Goal: Information Seeking & Learning: Check status

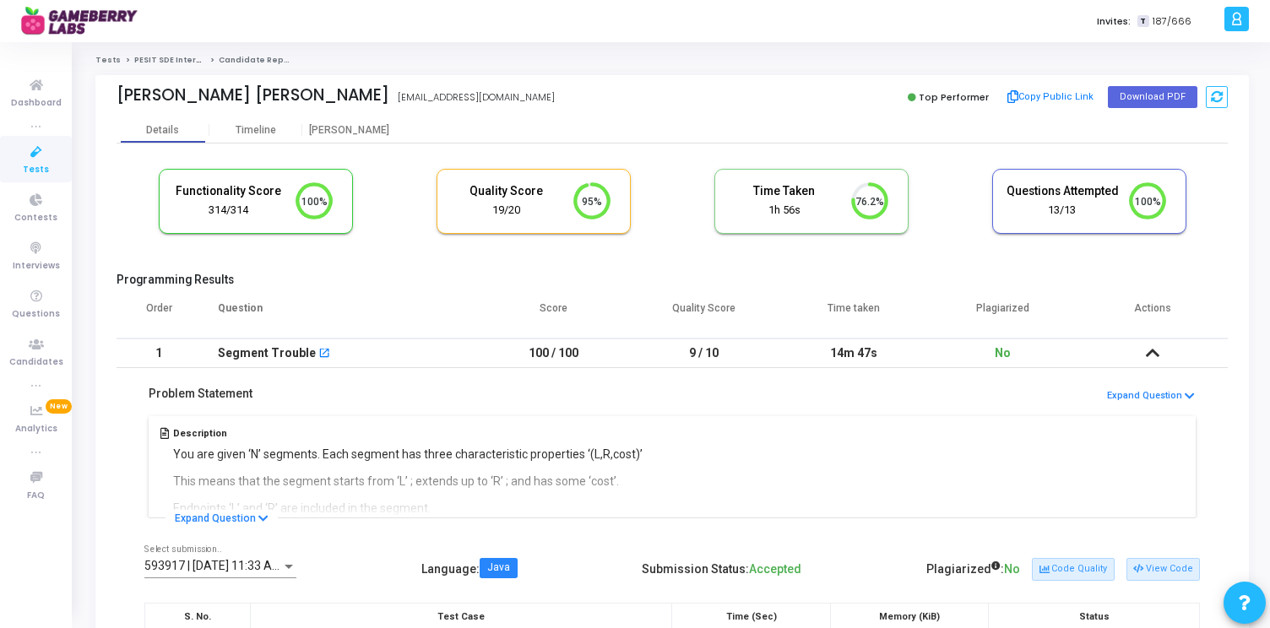
scroll to position [35, 43]
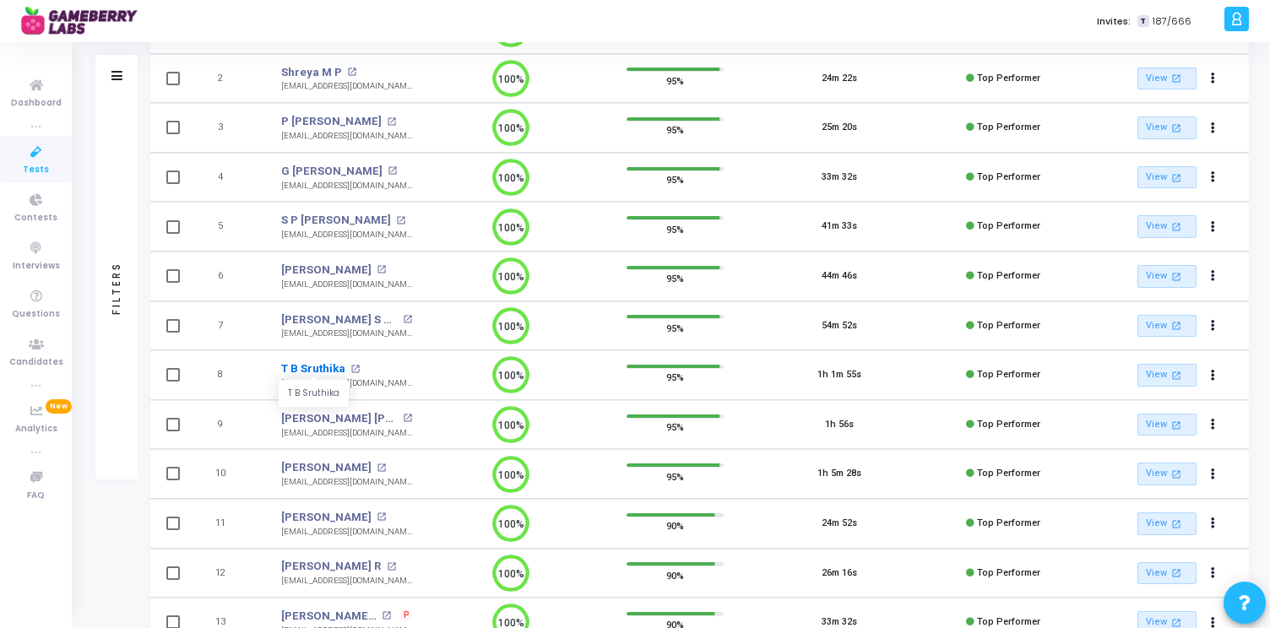
click at [327, 366] on link "T B Sruthika" at bounding box center [313, 369] width 64 height 17
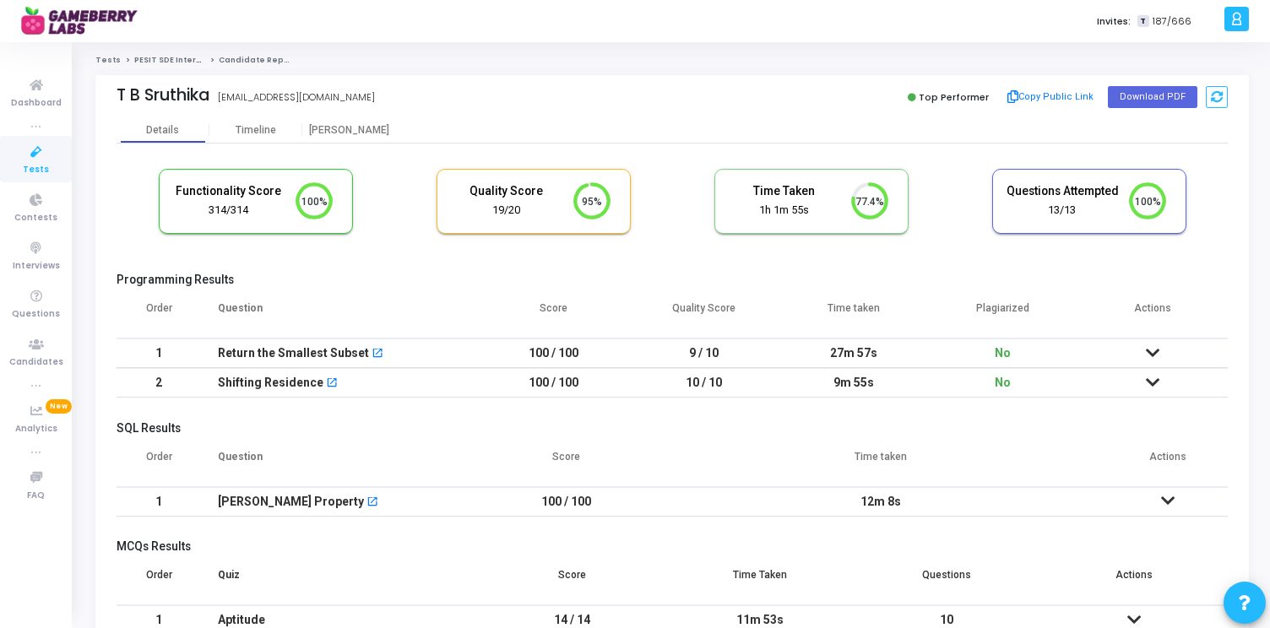
drag, startPoint x: 829, startPoint y: 353, endPoint x: 883, endPoint y: 380, distance: 60.4
click at [883, 380] on tbody "1 Return the Smallest Subset open_in_new 100 / 100 9 / 10 27m 57s No No submiss…" at bounding box center [672, 368] width 1111 height 59
click at [883, 380] on td "9m 55s" at bounding box center [853, 383] width 149 height 30
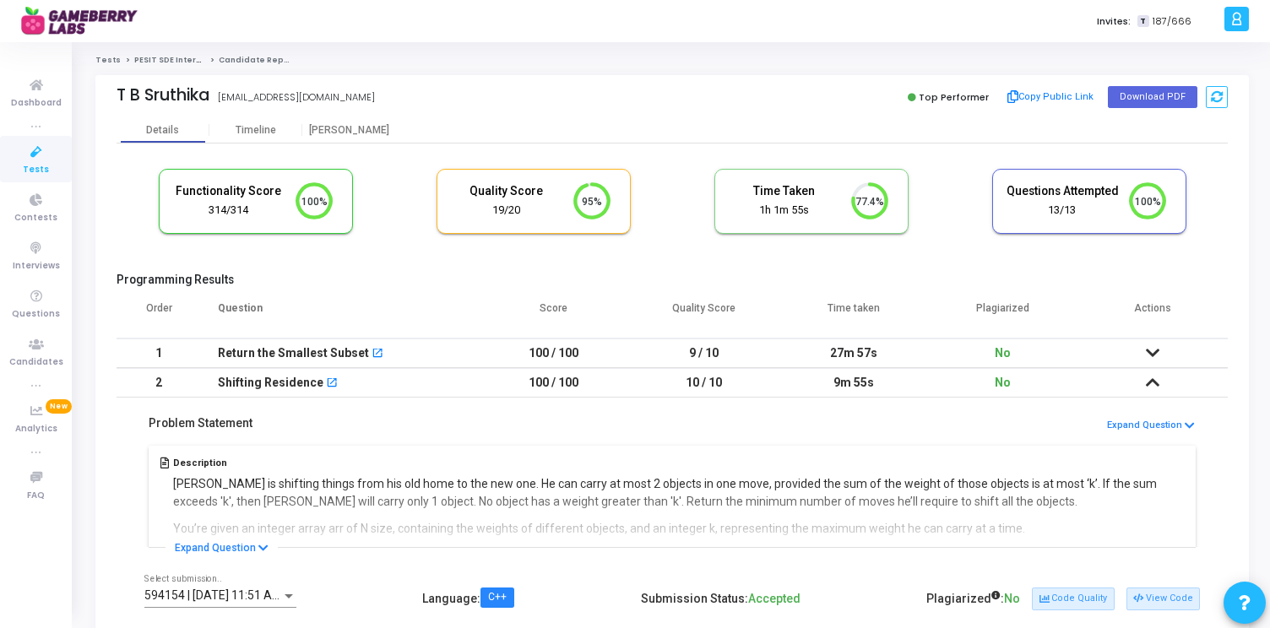
click at [773, 410] on div "Problem Statement Expand Question Description [PERSON_NAME] is shifting things …" at bounding box center [672, 473] width 1111 height 150
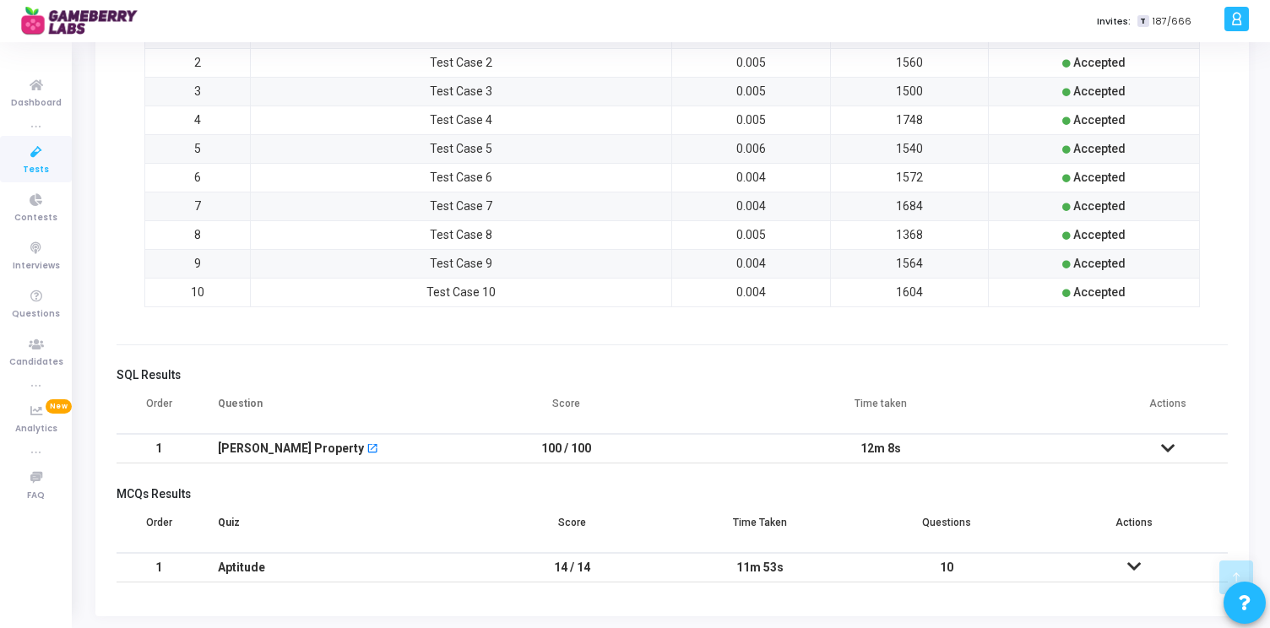
scroll to position [687, 0]
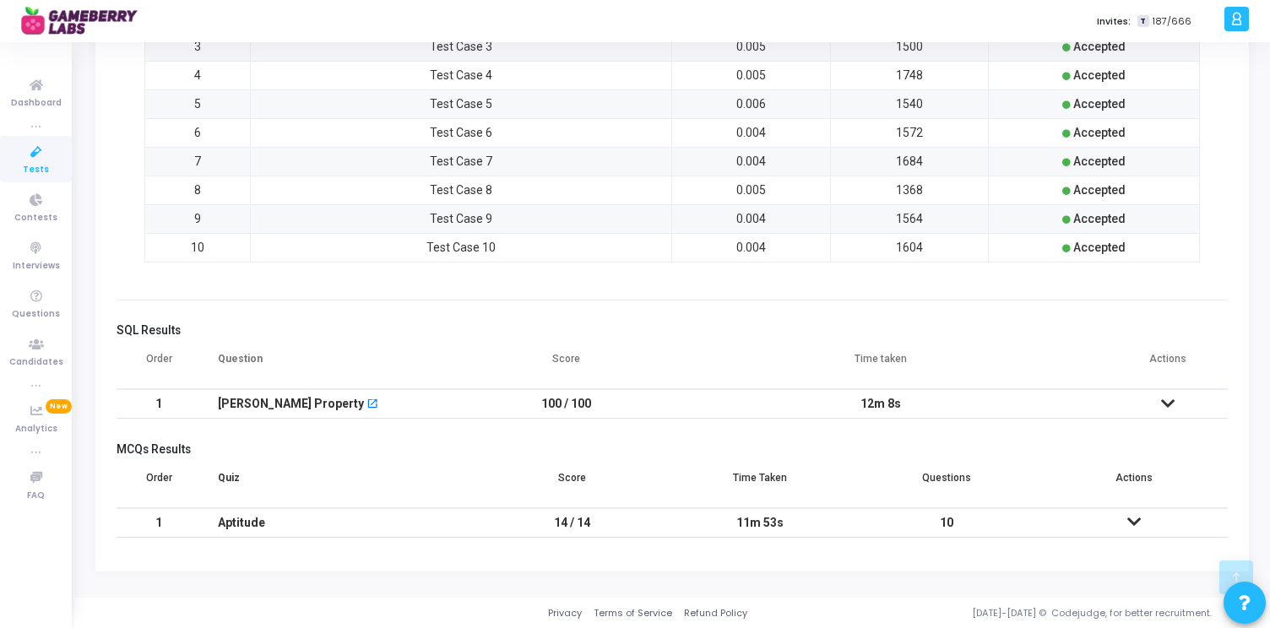
click at [1134, 512] on td at bounding box center [1133, 523] width 187 height 30
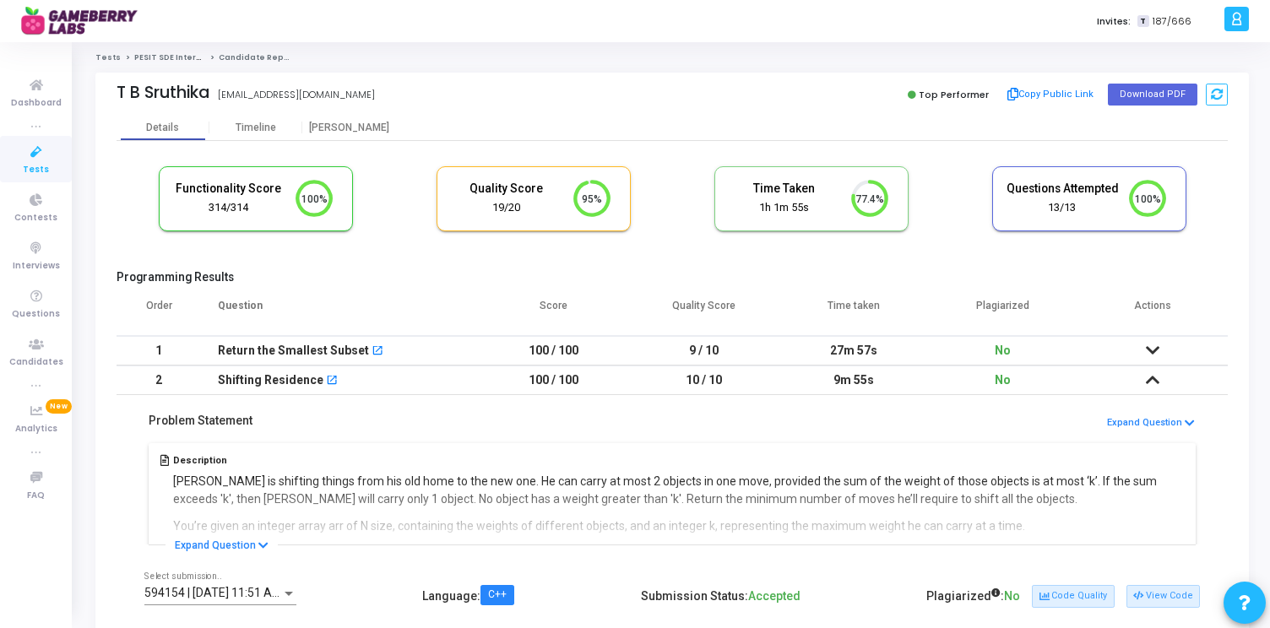
scroll to position [0, 0]
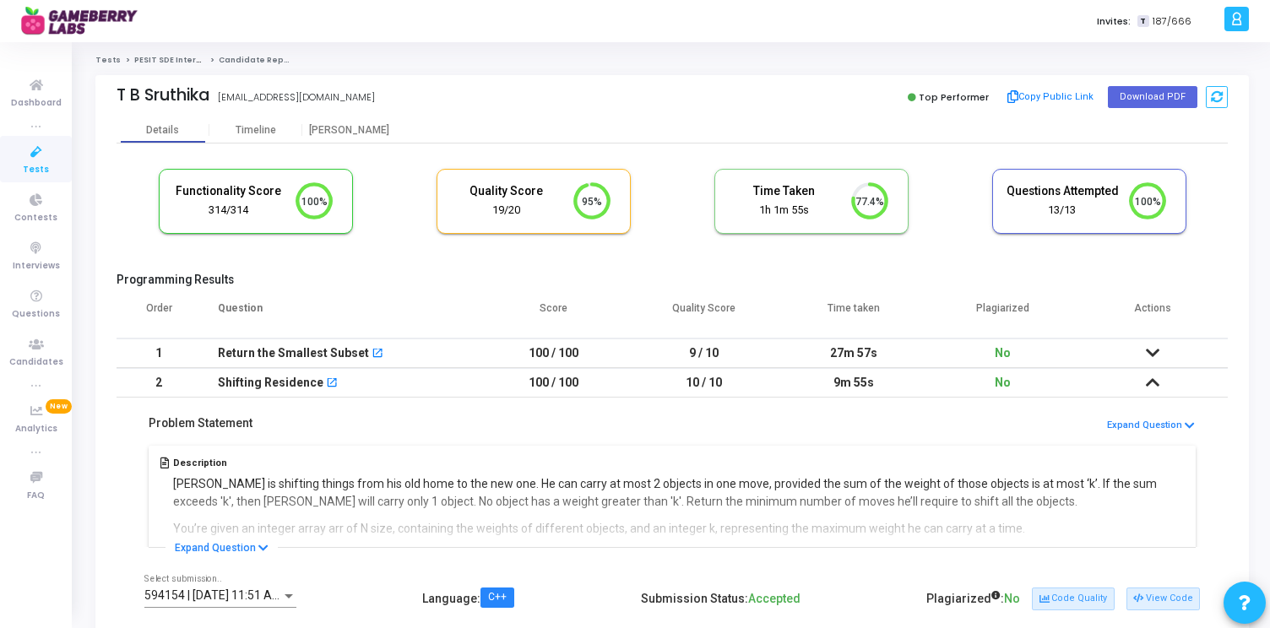
drag, startPoint x: 674, startPoint y: 309, endPoint x: 751, endPoint y: 304, distance: 77.0
click at [751, 304] on th "Quality Score" at bounding box center [702, 314] width 149 height 47
drag, startPoint x: 751, startPoint y: 308, endPoint x: 122, endPoint y: 316, distance: 629.9
click at [122, 316] on tr "Order Question Score Quality Score Time taken Plagiarized Actions" at bounding box center [672, 314] width 1111 height 47
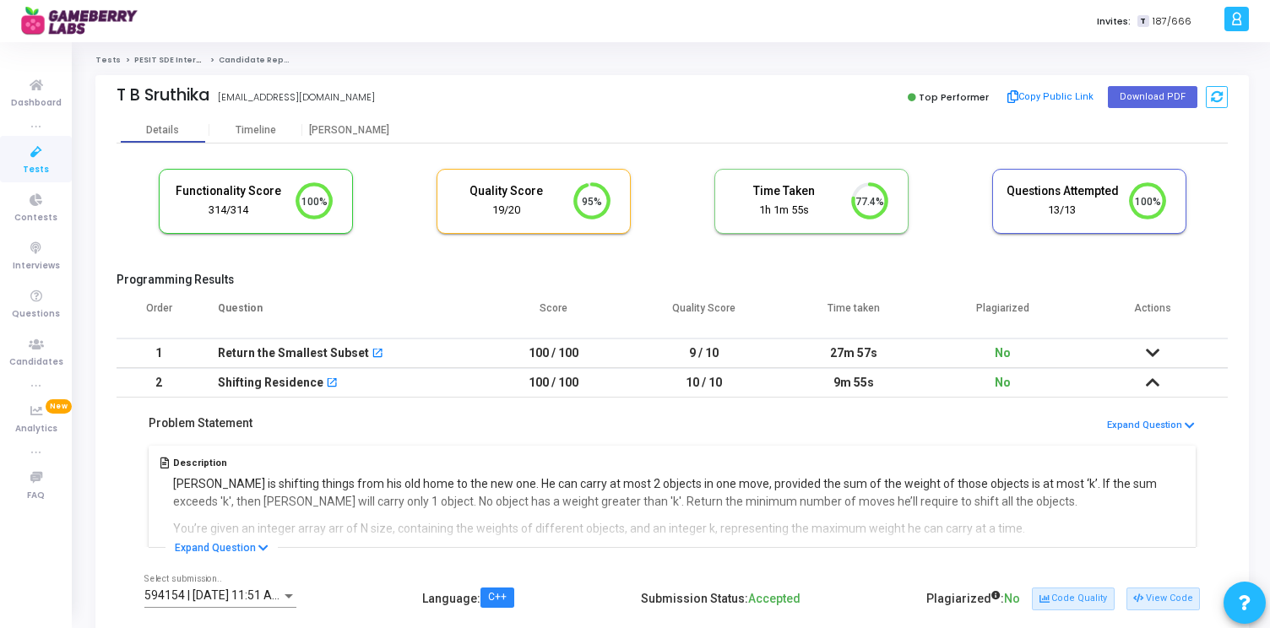
click at [125, 314] on th "Order" at bounding box center [159, 314] width 84 height 47
drag, startPoint x: 142, startPoint y: 308, endPoint x: 1197, endPoint y: 305, distance: 1055.5
click at [1197, 305] on tr "Order Question Score Quality Score Time taken Plagiarized Actions" at bounding box center [672, 314] width 1111 height 47
click at [1199, 302] on th "Actions" at bounding box center [1152, 314] width 149 height 47
drag, startPoint x: 1187, startPoint y: 307, endPoint x: 114, endPoint y: 307, distance: 1073.2
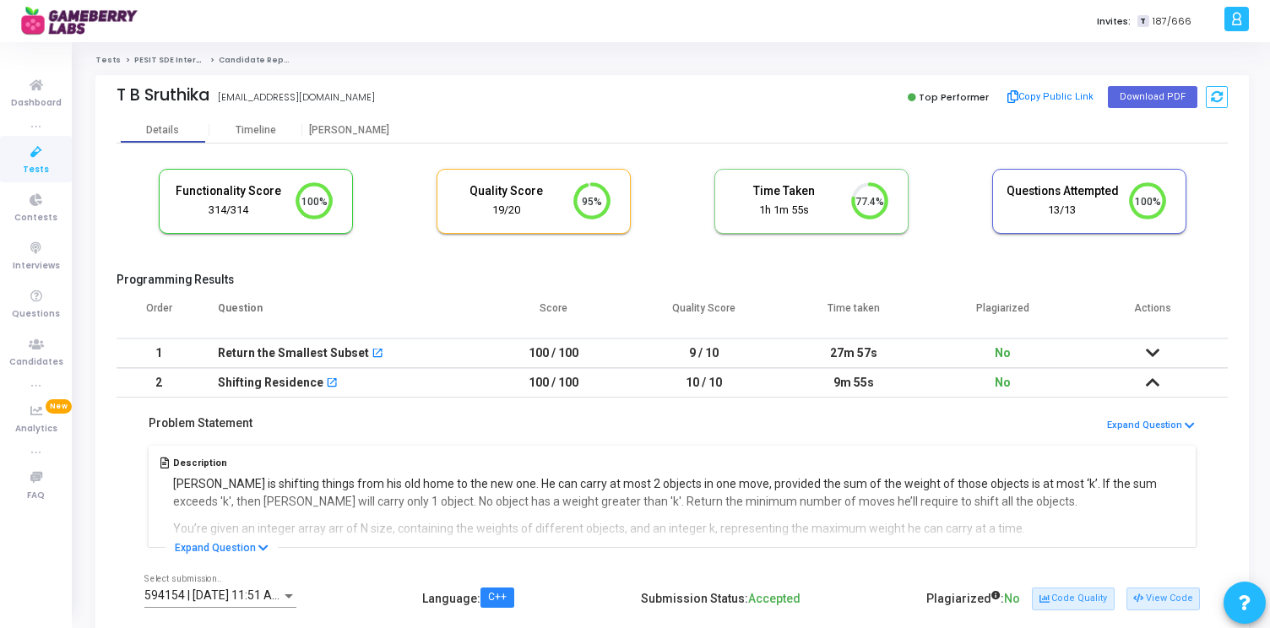
drag, startPoint x: 153, startPoint y: 307, endPoint x: 1199, endPoint y: 319, distance: 1046.3
click at [1199, 319] on tr "Order Question Score Quality Score Time taken Plagiarized Actions" at bounding box center [672, 314] width 1111 height 47
click at [1218, 291] on th "Actions" at bounding box center [1152, 314] width 149 height 47
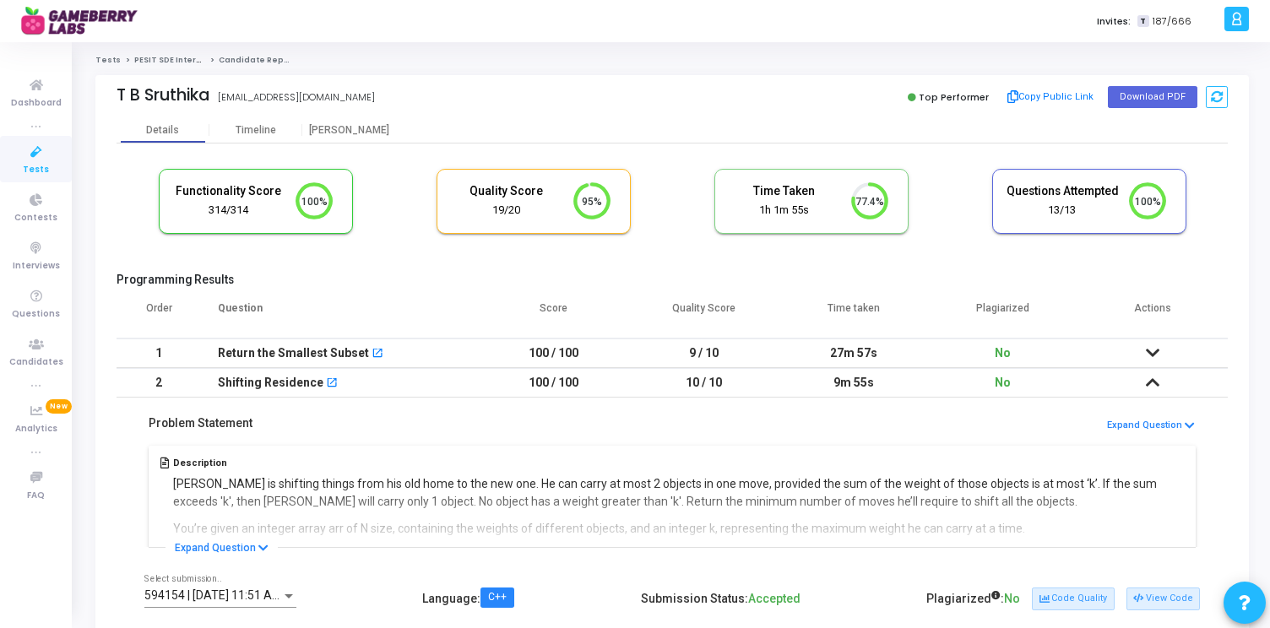
click at [632, 278] on h5 "Programming Results" at bounding box center [672, 280] width 1111 height 14
click at [649, 107] on div "T B Sruthika [EMAIL_ADDRESS][DOMAIN_NAME]" at bounding box center [390, 97] width 547 height 24
